Goal: Transaction & Acquisition: Book appointment/travel/reservation

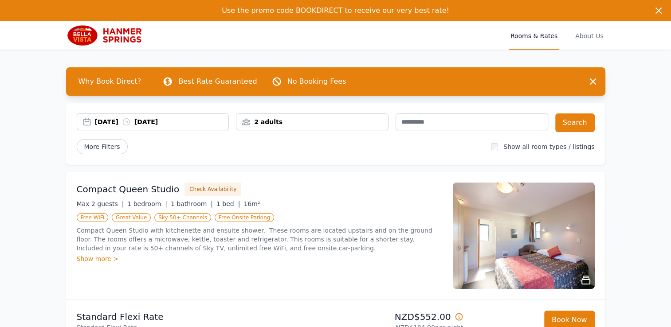
click at [311, 123] on div "2 adults" at bounding box center [313, 122] width 152 height 9
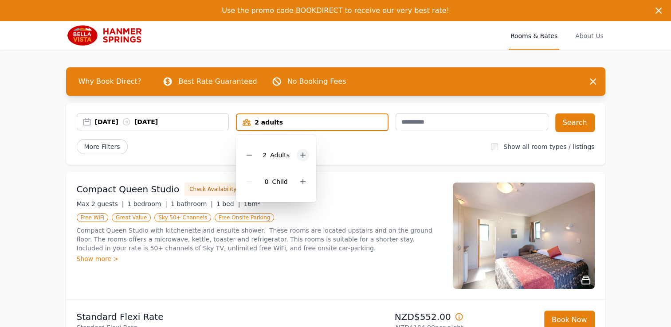
click at [303, 159] on div at bounding box center [303, 155] width 12 height 12
drag, startPoint x: 303, startPoint y: 159, endPoint x: 300, endPoint y: 180, distance: 21.5
click at [300, 181] on icon at bounding box center [303, 181] width 7 height 7
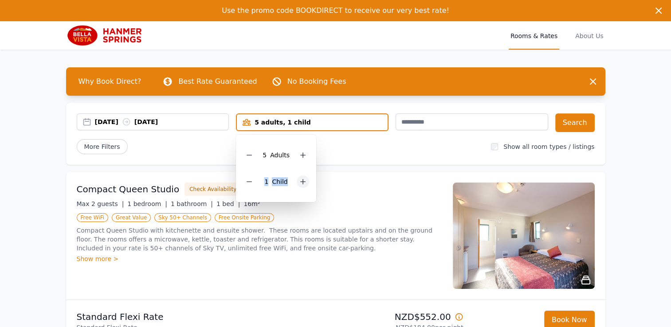
click at [300, 180] on icon at bounding box center [303, 181] width 7 height 7
click at [576, 125] on button "Search" at bounding box center [575, 123] width 39 height 19
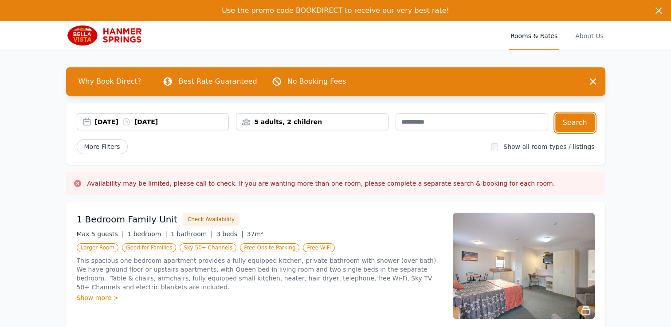
click at [285, 121] on div "5 adults, 2 children" at bounding box center [313, 122] width 152 height 9
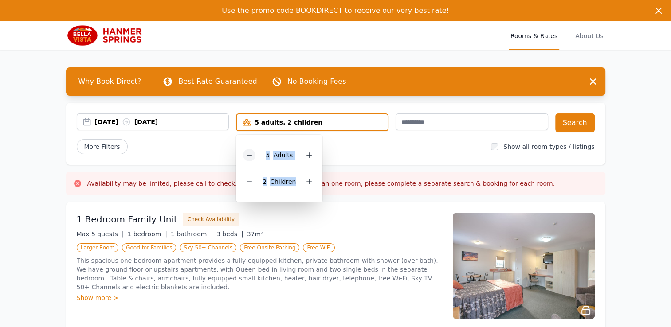
click at [252, 155] on icon at bounding box center [249, 155] width 7 height 7
drag, startPoint x: 252, startPoint y: 155, endPoint x: 308, endPoint y: 155, distance: 55.5
click at [308, 155] on icon at bounding box center [309, 155] width 7 height 7
click at [253, 179] on icon at bounding box center [249, 181] width 7 height 7
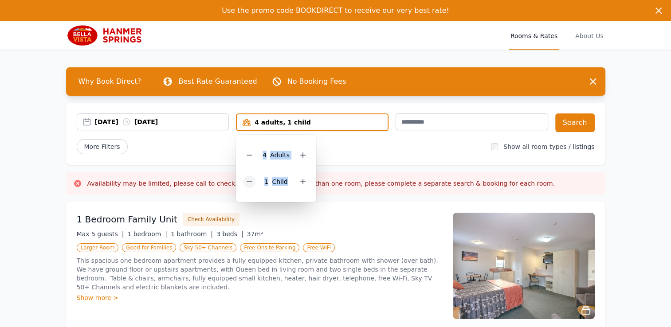
click at [253, 179] on icon at bounding box center [249, 181] width 7 height 7
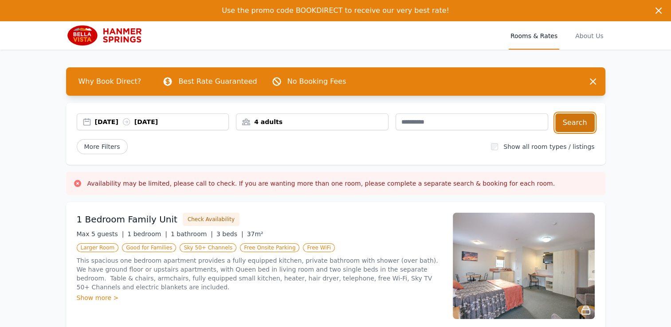
click at [567, 121] on button "Search" at bounding box center [575, 123] width 39 height 19
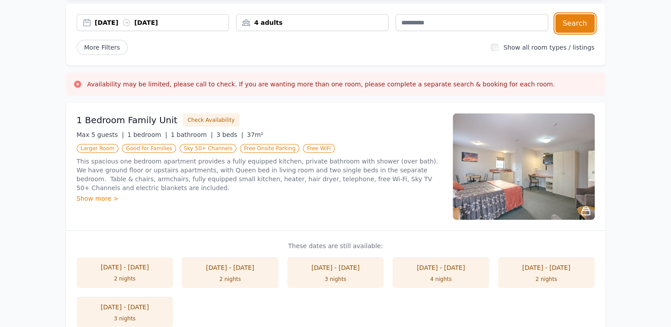
scroll to position [44, 0]
